Goal: Transaction & Acquisition: Subscribe to service/newsletter

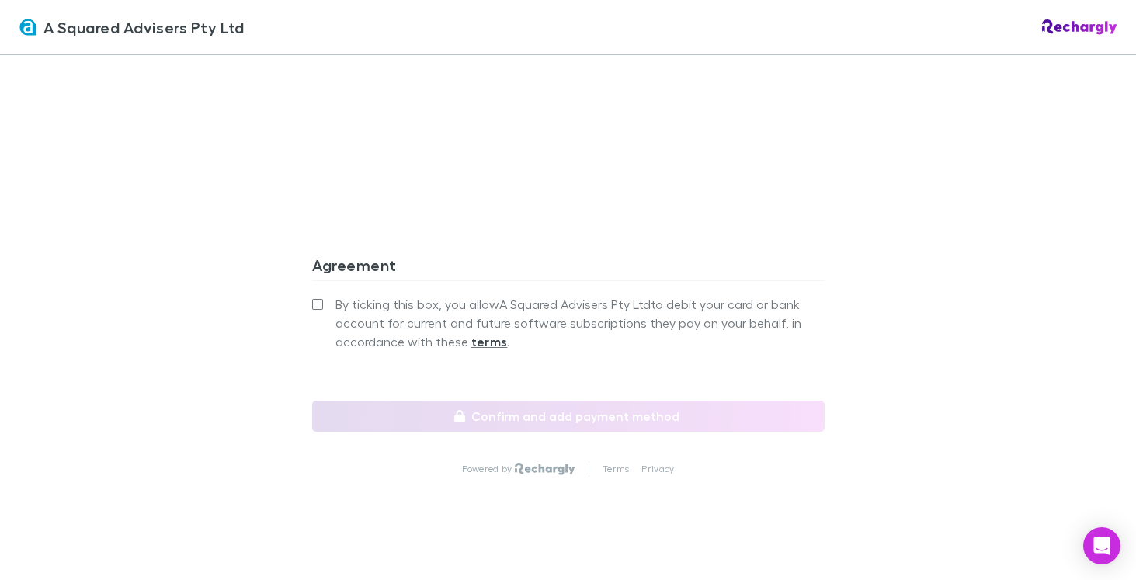
scroll to position [1535, 0]
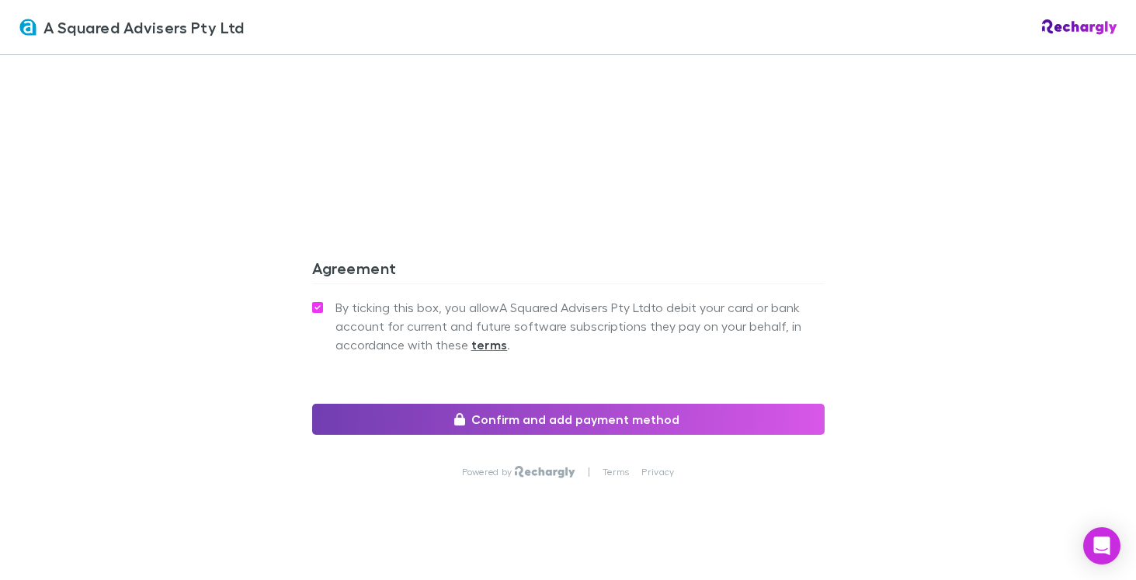
click at [374, 404] on button "Confirm and add payment method" at bounding box center [568, 419] width 512 height 31
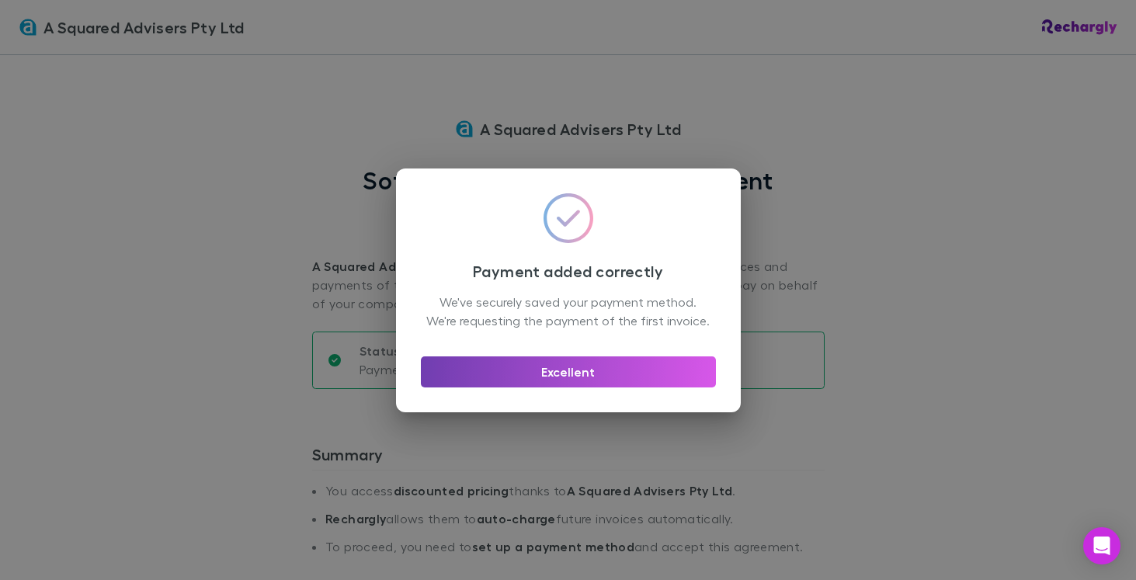
click at [521, 385] on button "Excellent" at bounding box center [568, 371] width 295 height 31
